Goal: Navigation & Orientation: Find specific page/section

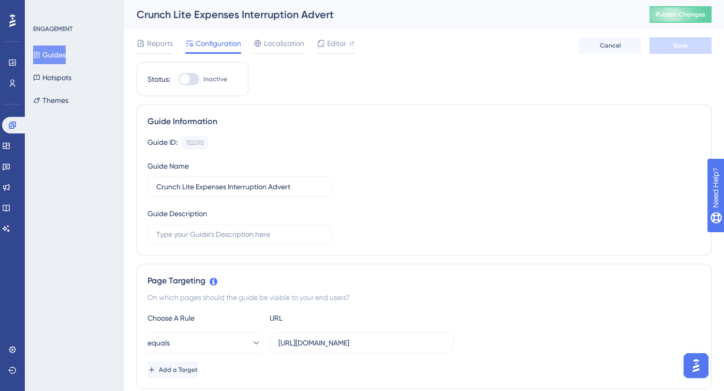
click at [63, 58] on button "Guides" at bounding box center [49, 55] width 33 height 19
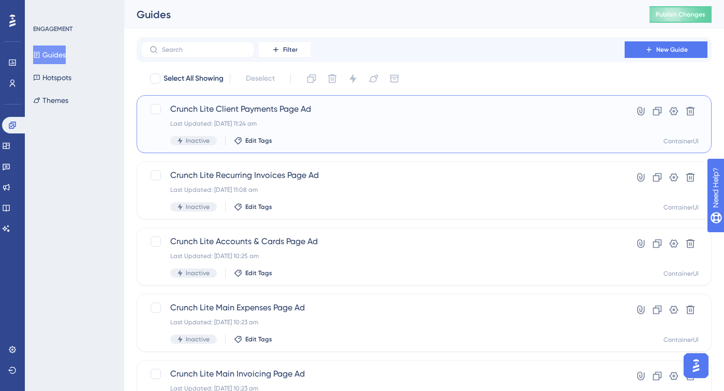
click at [323, 111] on span "Crunch Lite Client Payments Page Ad" at bounding box center [382, 109] width 425 height 12
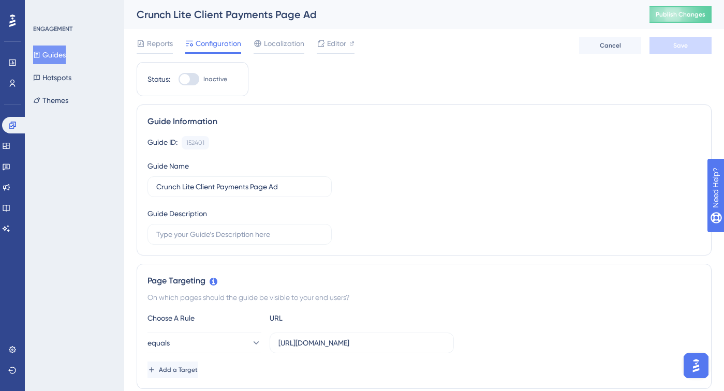
click at [396, 174] on div "Guide ID: 152401 Copy Guide Name Crunch Lite Client Payments Page Ad Guide Desc…" at bounding box center [423, 190] width 553 height 109
click at [55, 55] on button "Guides" at bounding box center [49, 55] width 33 height 19
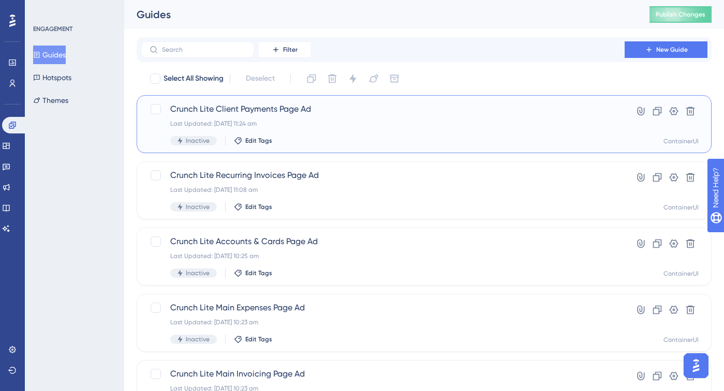
click at [307, 112] on span "Crunch Lite Client Payments Page Ad" at bounding box center [382, 109] width 425 height 12
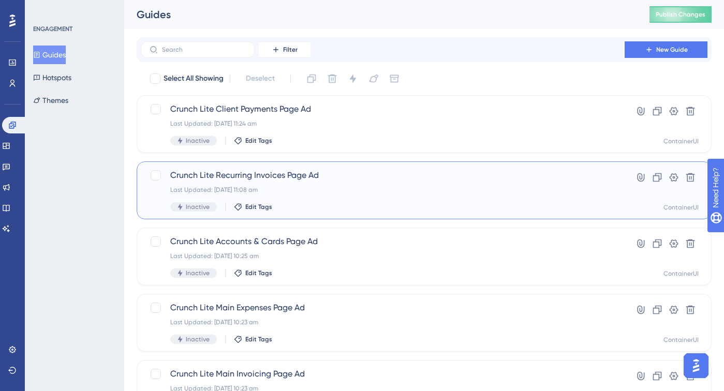
click at [355, 181] on span "Crunch Lite Recurring Invoices Page Ad" at bounding box center [382, 175] width 425 height 12
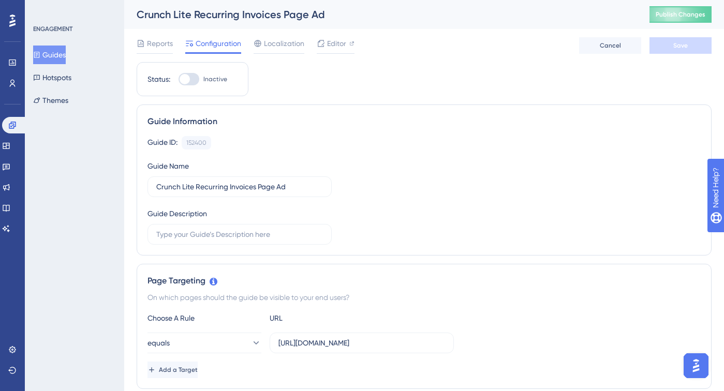
click at [385, 138] on div "Guide ID: 152400 Copy" at bounding box center [423, 142] width 553 height 13
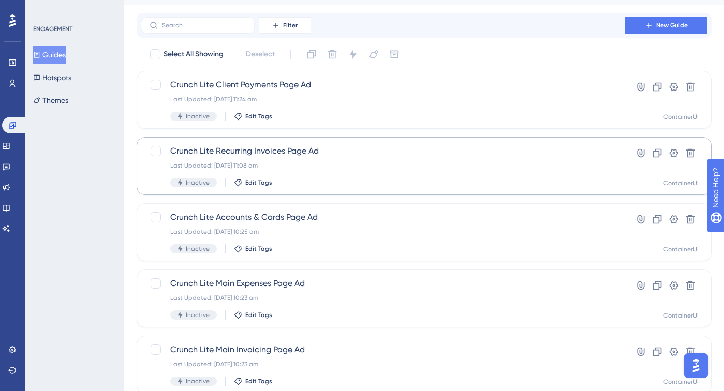
scroll to position [27, 0]
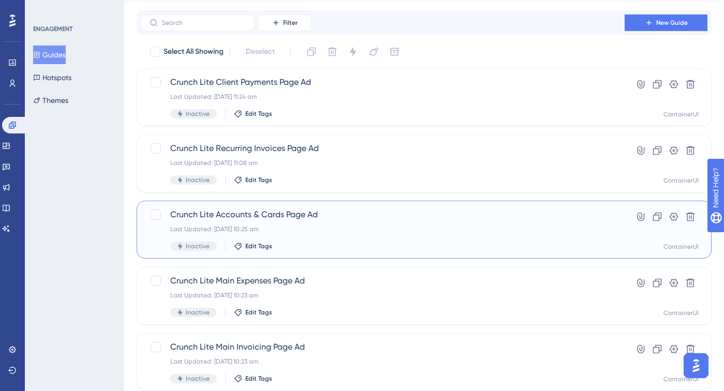
click at [306, 215] on span "Crunch Lite Accounts & Cards Page Ad" at bounding box center [382, 214] width 425 height 12
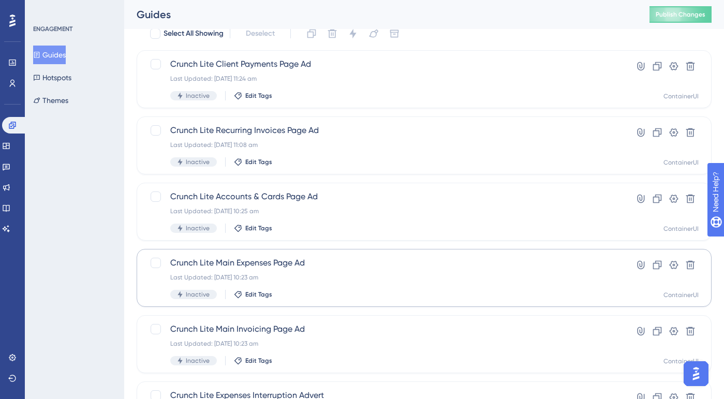
scroll to position [55, 0]
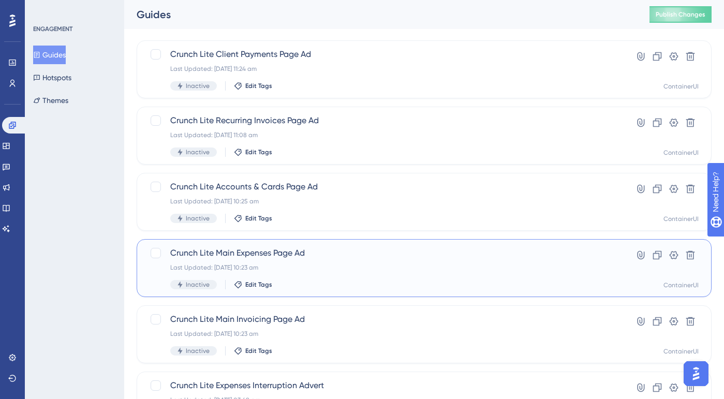
click at [363, 262] on div "Crunch Lite Main Expenses Page Ad Last Updated: [DATE] 10:23 am Inactive Edit T…" at bounding box center [382, 268] width 425 height 42
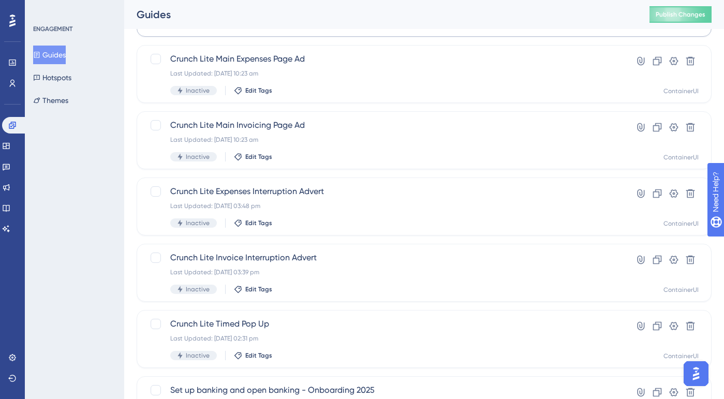
scroll to position [277, 0]
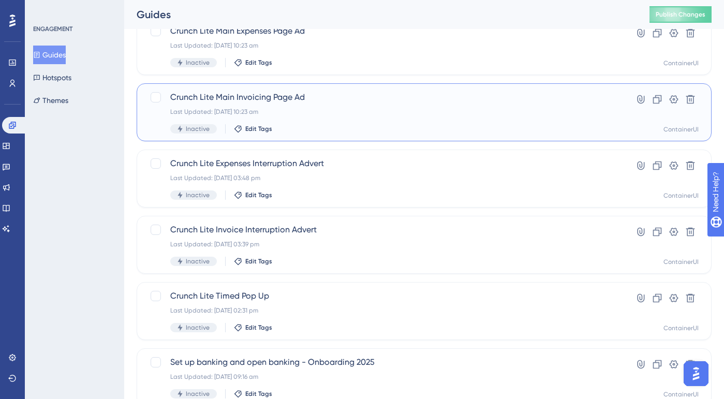
click at [329, 92] on span "Crunch Lite Main Invoicing Page Ad" at bounding box center [382, 97] width 425 height 12
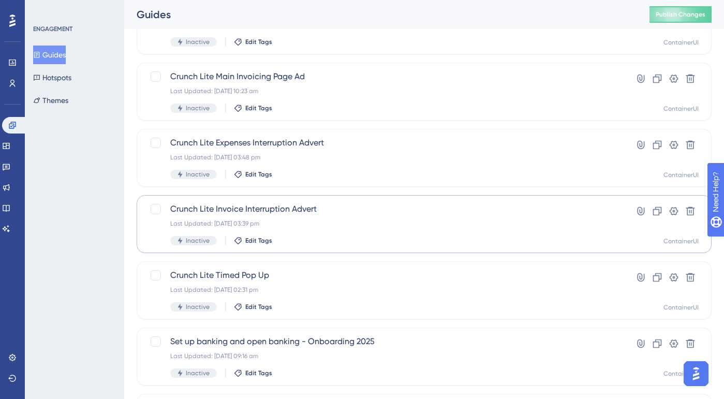
scroll to position [298, 0]
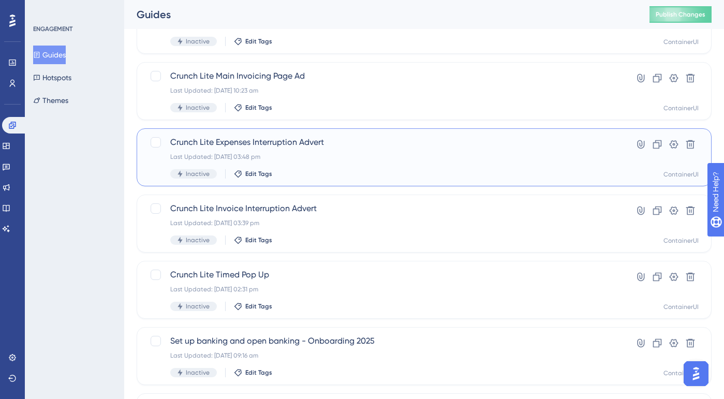
click at [342, 140] on span "Crunch Lite Expenses Interruption Advert" at bounding box center [382, 142] width 425 height 12
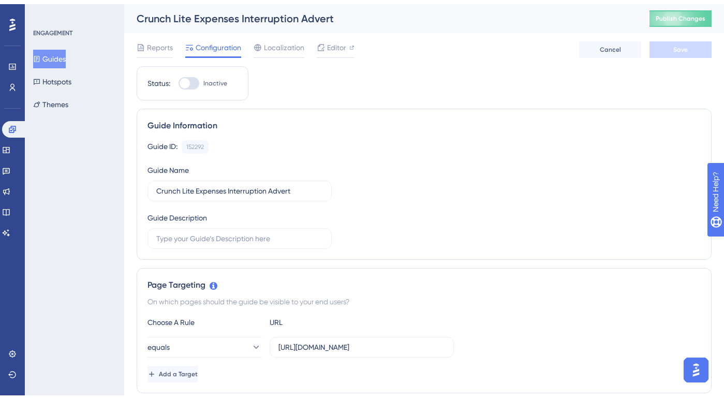
scroll to position [298, 0]
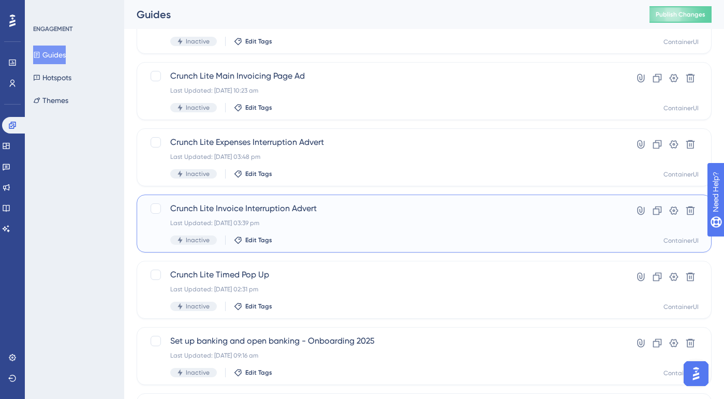
click at [315, 212] on span "Crunch Lite Invoice Interruption Advert" at bounding box center [382, 208] width 425 height 12
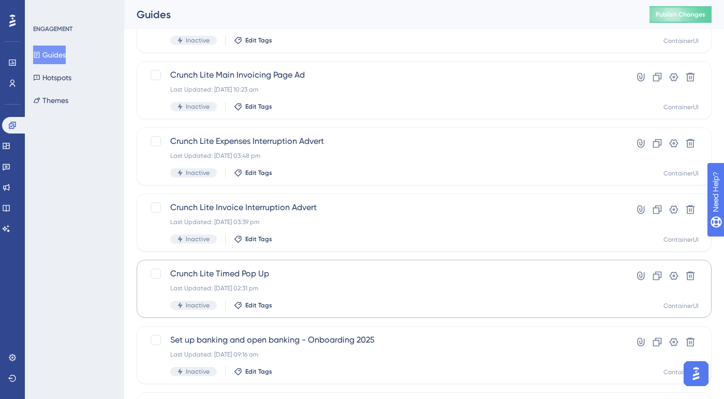
scroll to position [300, 0]
click at [301, 269] on span "Crunch Lite Timed Pop Up" at bounding box center [382, 272] width 425 height 12
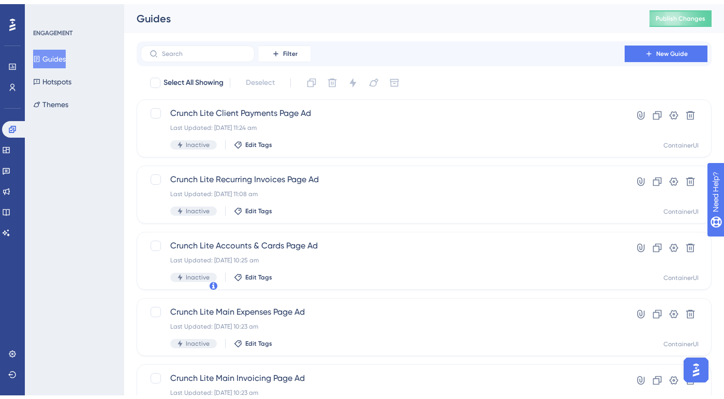
scroll to position [300, 0]
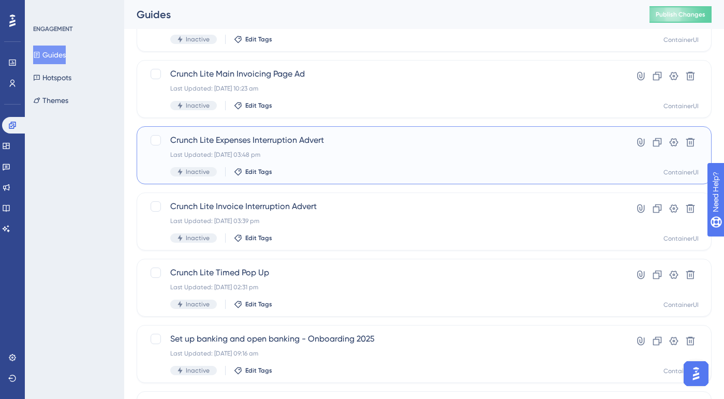
click at [362, 146] on div "Crunch Lite Expenses Interruption Advert Last Updated: [DATE] 03:48 pm Inactive…" at bounding box center [382, 155] width 425 height 42
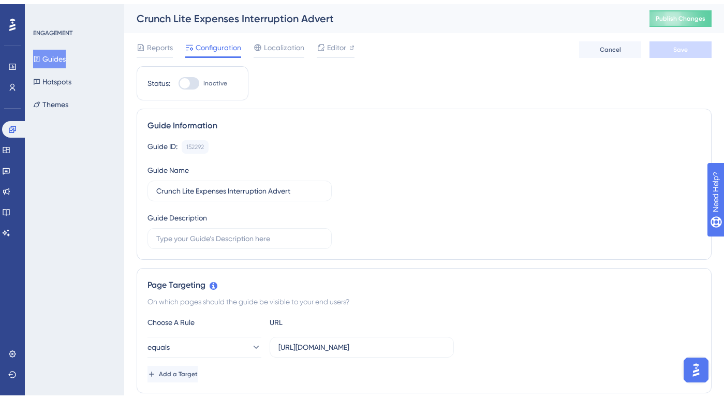
scroll to position [300, 0]
